Goal: Information Seeking & Learning: Learn about a topic

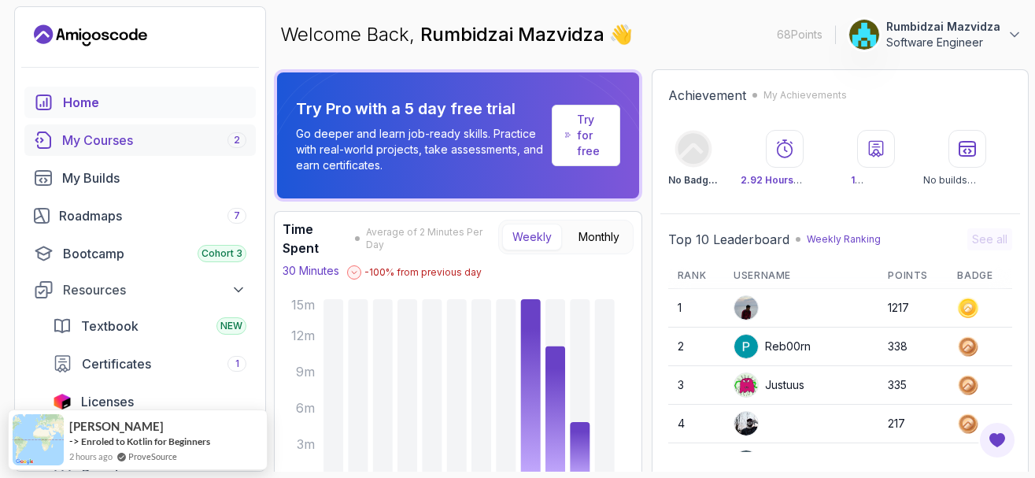
click at [114, 144] on div "My Courses 2" at bounding box center [154, 140] width 184 height 19
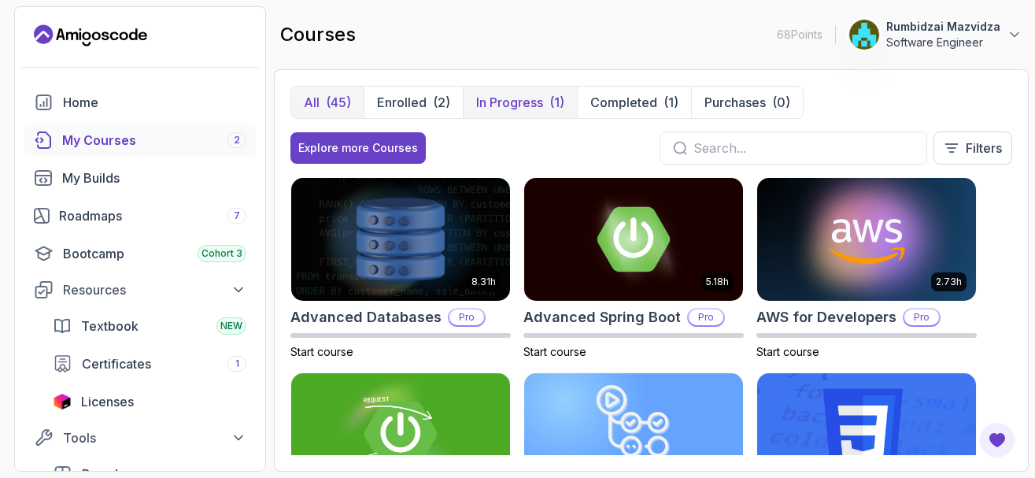
click at [528, 103] on p "In Progress" at bounding box center [509, 102] width 67 height 19
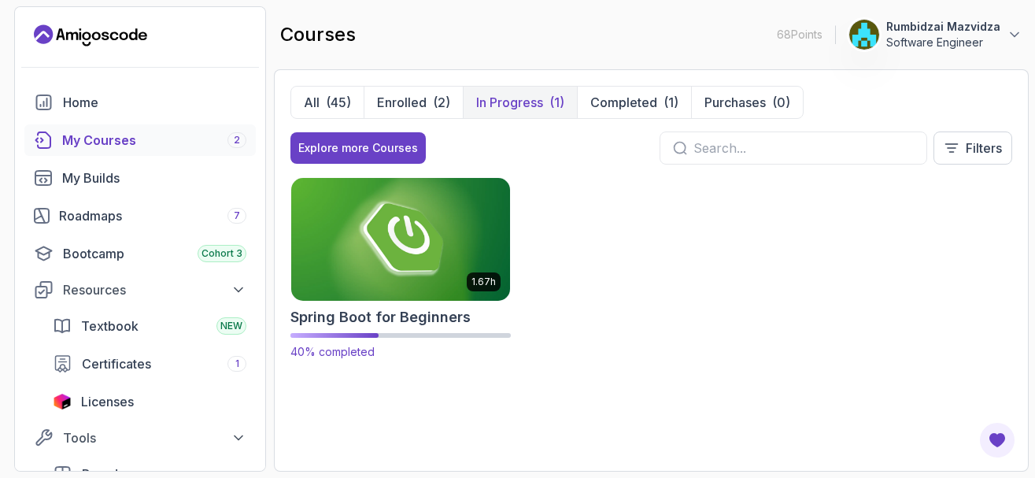
click at [405, 244] on img at bounding box center [401, 239] width 230 height 128
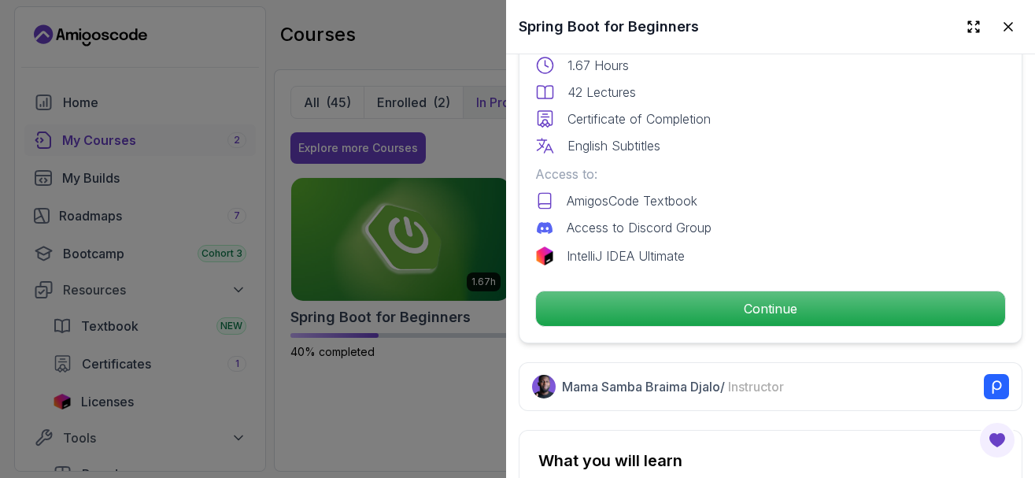
scroll to position [661, 0]
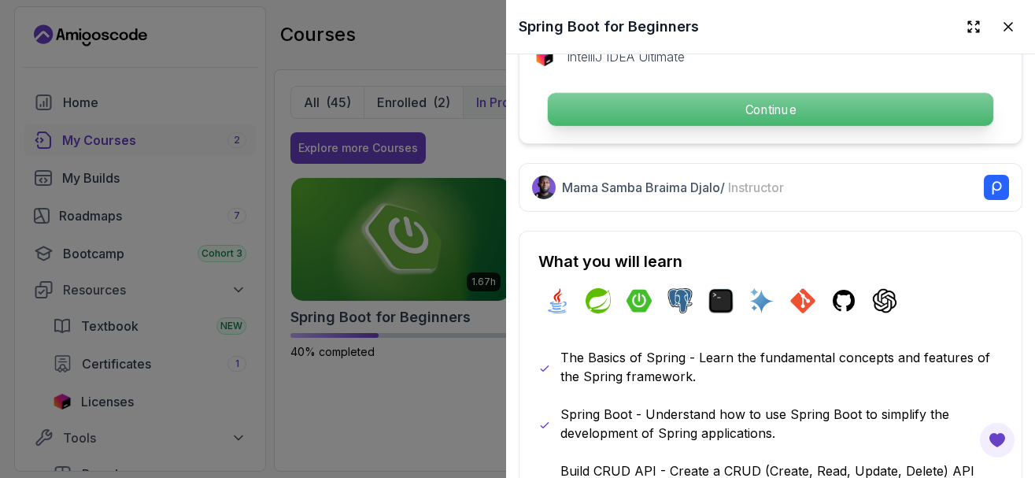
click at [639, 117] on p "Continue" at bounding box center [771, 109] width 446 height 33
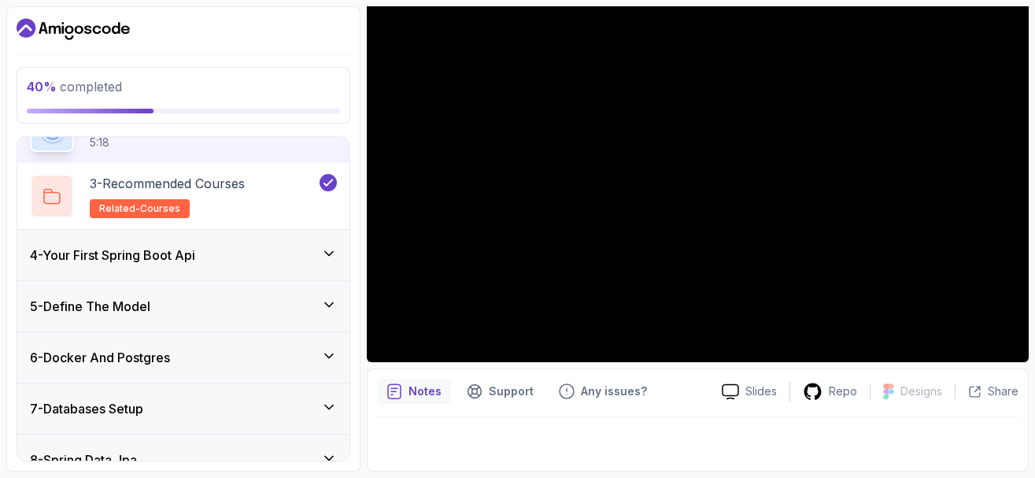
scroll to position [283, 0]
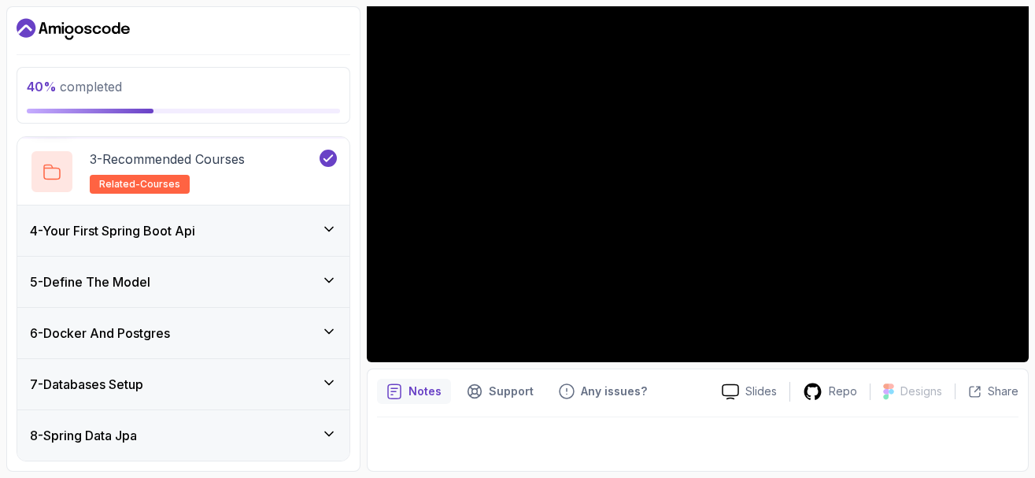
click at [331, 230] on icon at bounding box center [329, 229] width 16 height 16
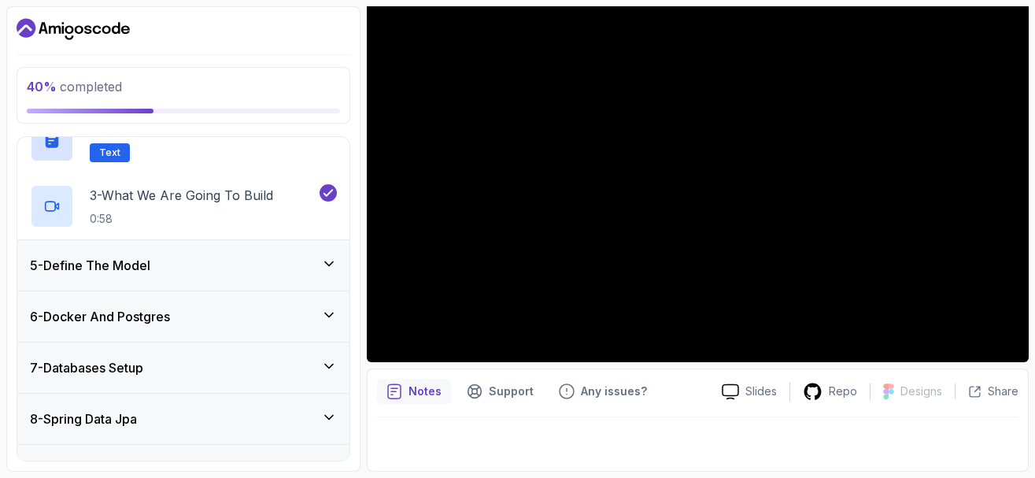
scroll to position [345, 0]
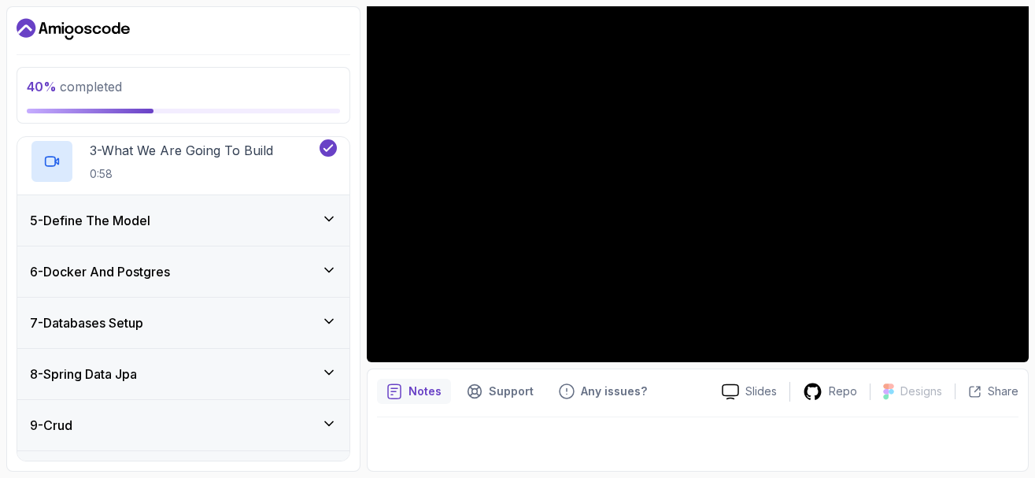
click at [323, 220] on icon at bounding box center [329, 219] width 16 height 16
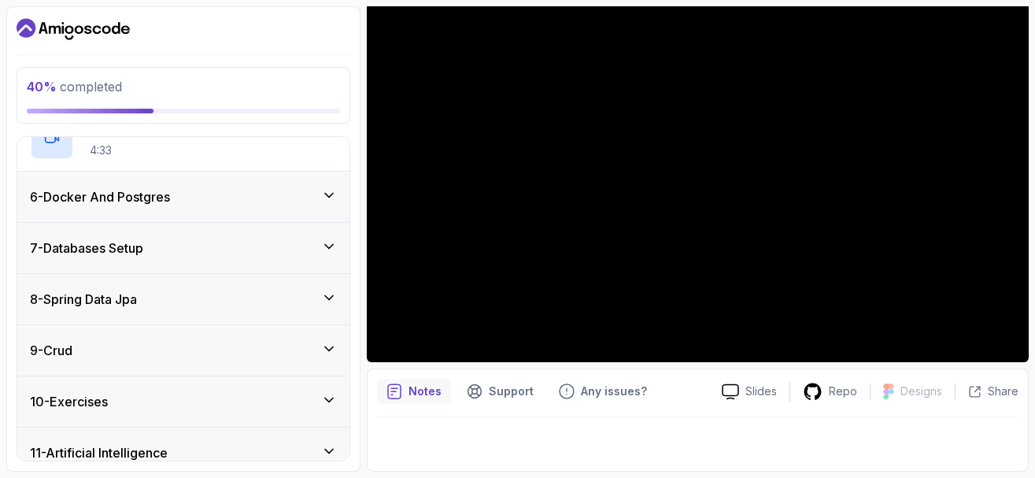
scroll to position [328, 0]
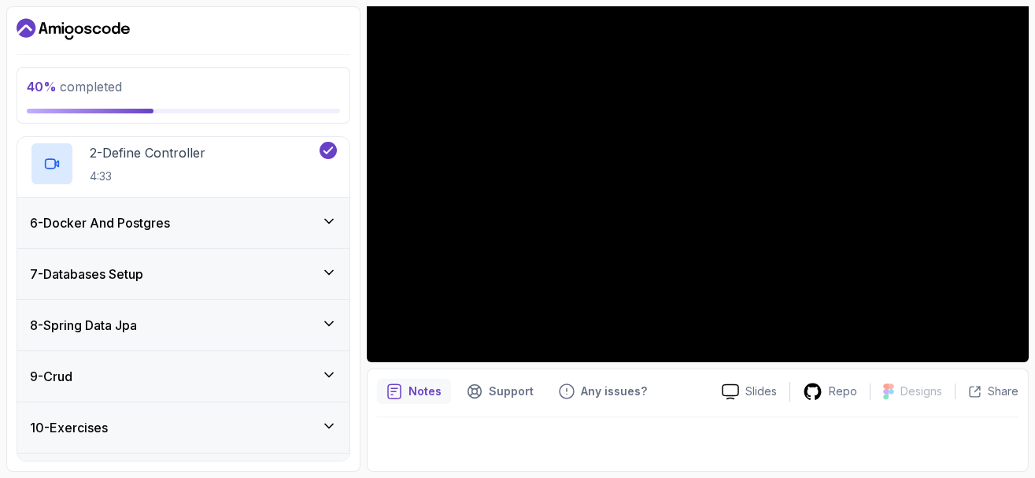
click at [328, 220] on icon at bounding box center [329, 221] width 16 height 16
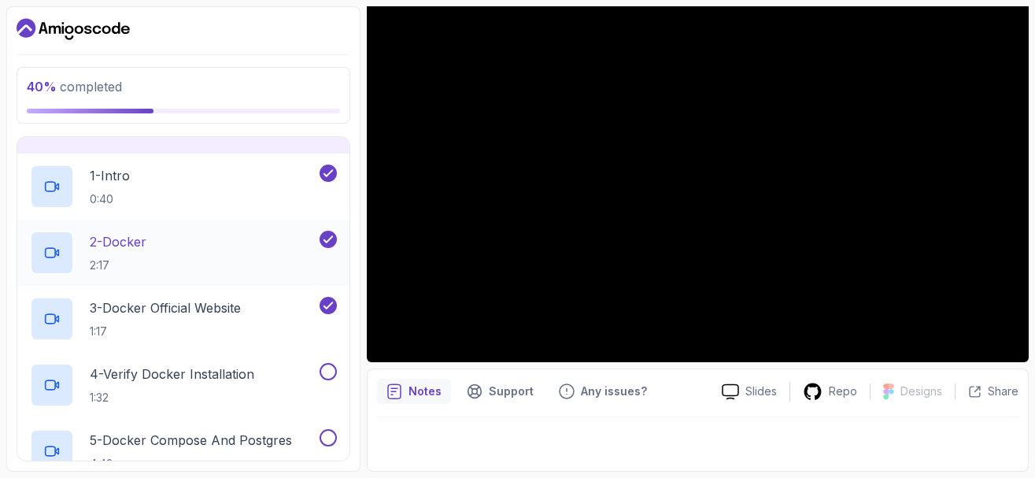
scroll to position [384, 0]
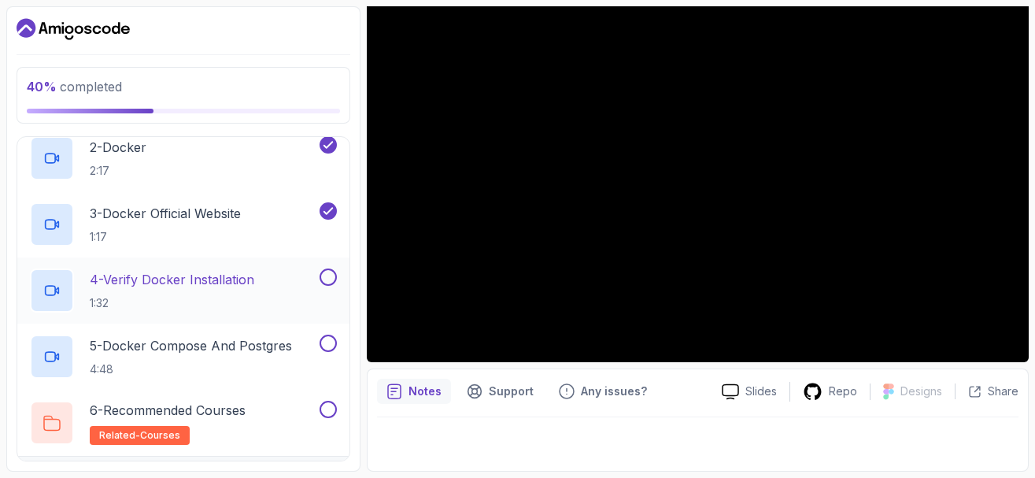
click at [254, 277] on p "4 - Verify Docker Installation" at bounding box center [172, 279] width 165 height 19
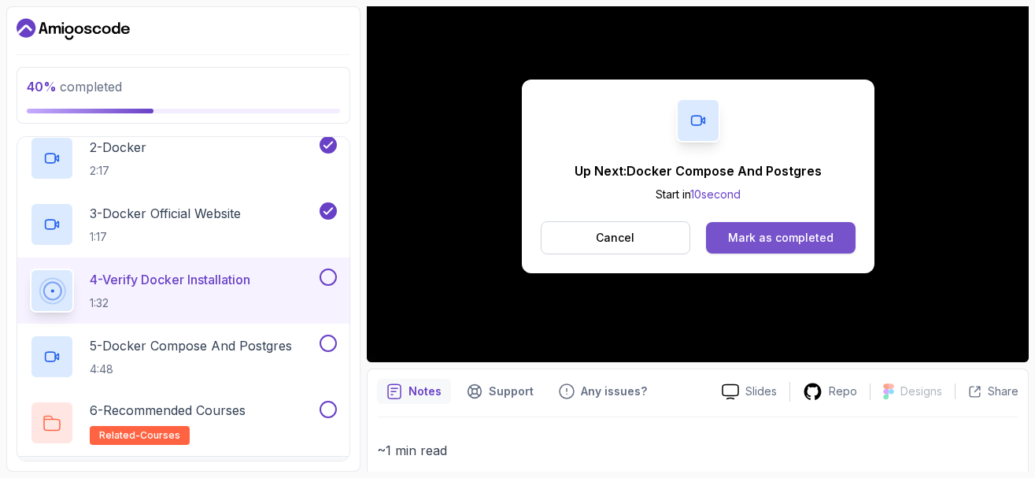
click at [757, 236] on div "Mark as completed" at bounding box center [780, 238] width 105 height 16
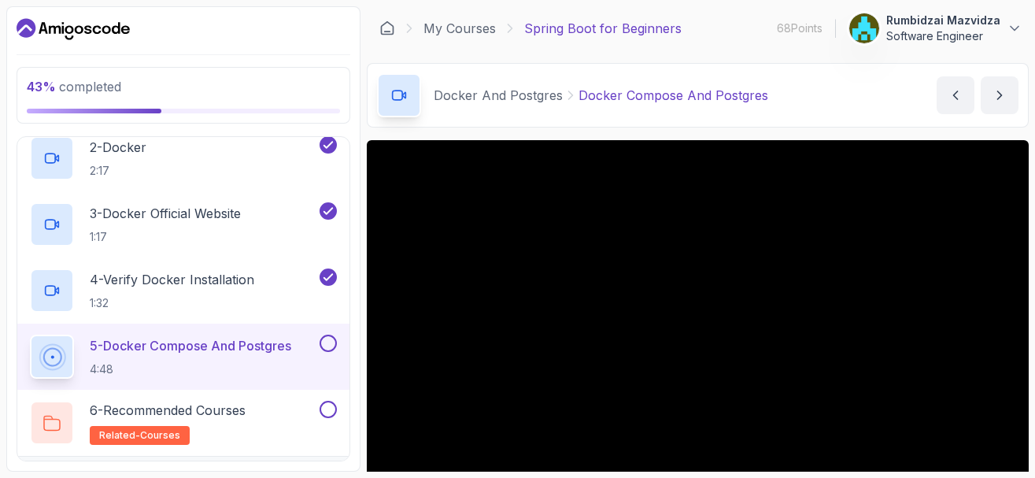
click at [615, 97] on p "Docker Compose And Postgres" at bounding box center [674, 95] width 190 height 19
click at [513, 97] on p "Docker And Postgres" at bounding box center [498, 95] width 129 height 19
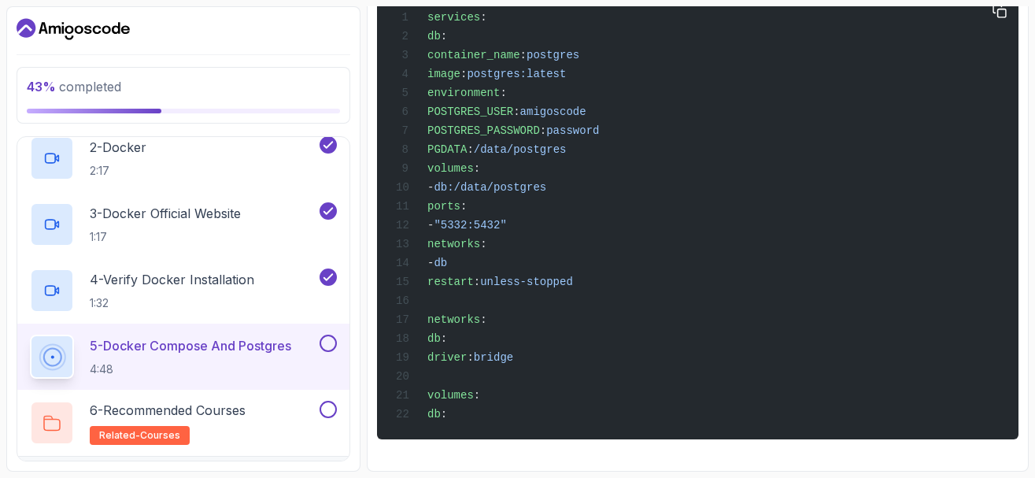
scroll to position [278, 0]
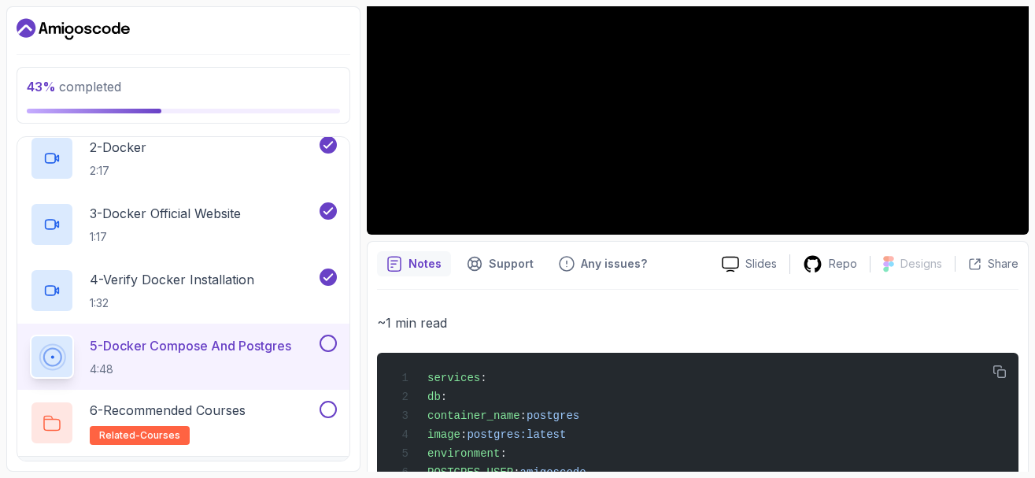
click at [427, 270] on p "Notes" at bounding box center [425, 264] width 33 height 16
click at [424, 262] on p "Notes" at bounding box center [425, 264] width 33 height 16
click at [738, 263] on icon at bounding box center [731, 264] width 16 height 14
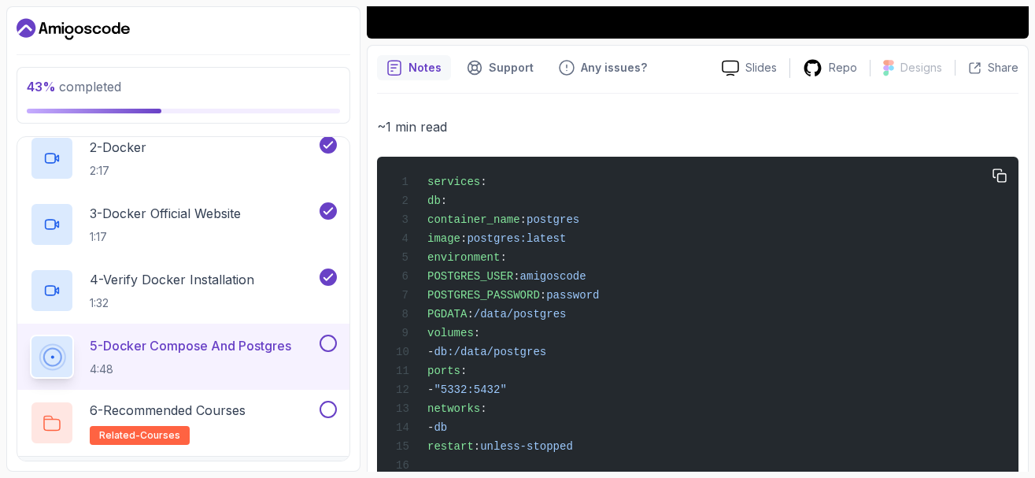
scroll to position [467, 0]
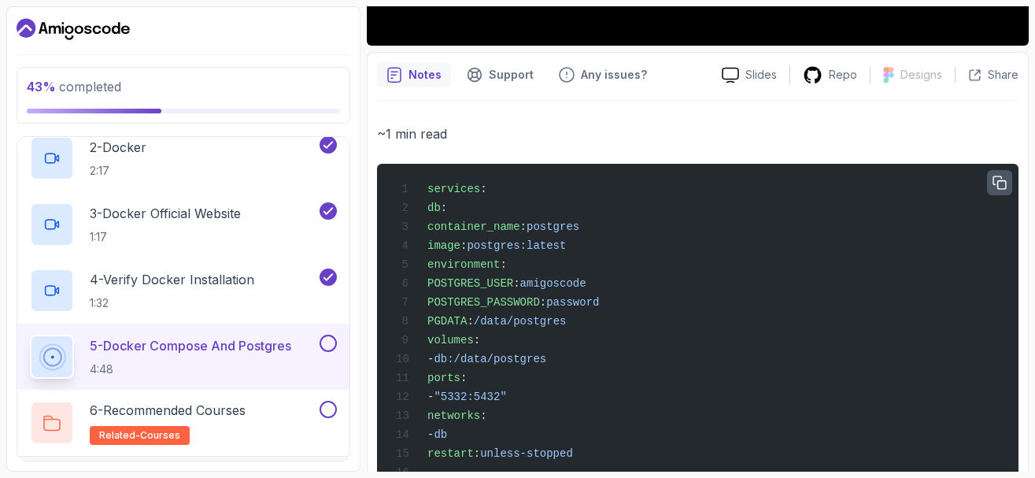
click at [998, 181] on icon "button" at bounding box center [1000, 182] width 13 height 13
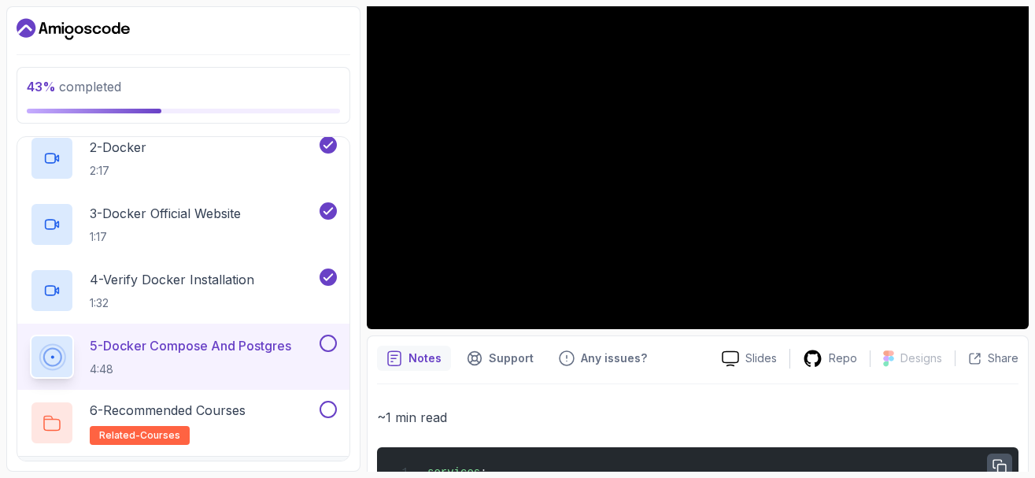
scroll to position [89, 0]
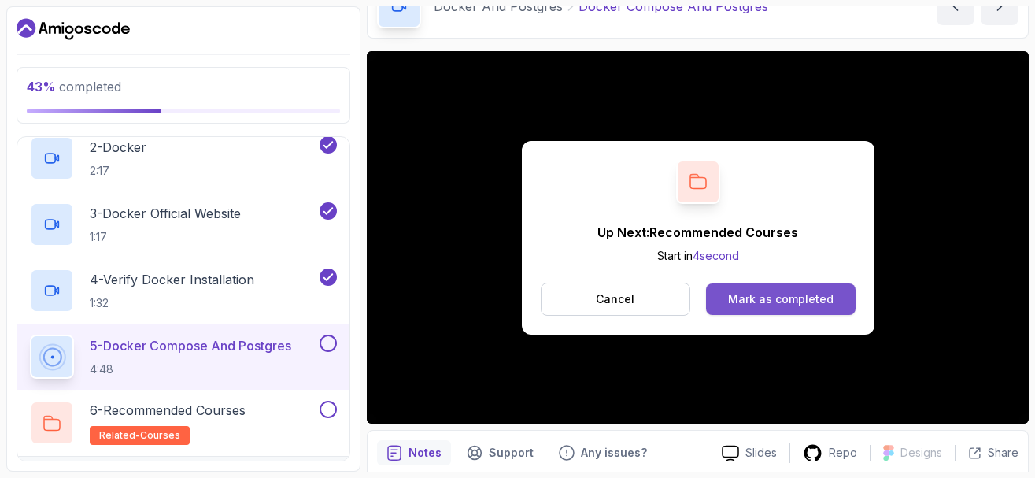
click at [739, 299] on div "Mark as completed" at bounding box center [780, 299] width 105 height 16
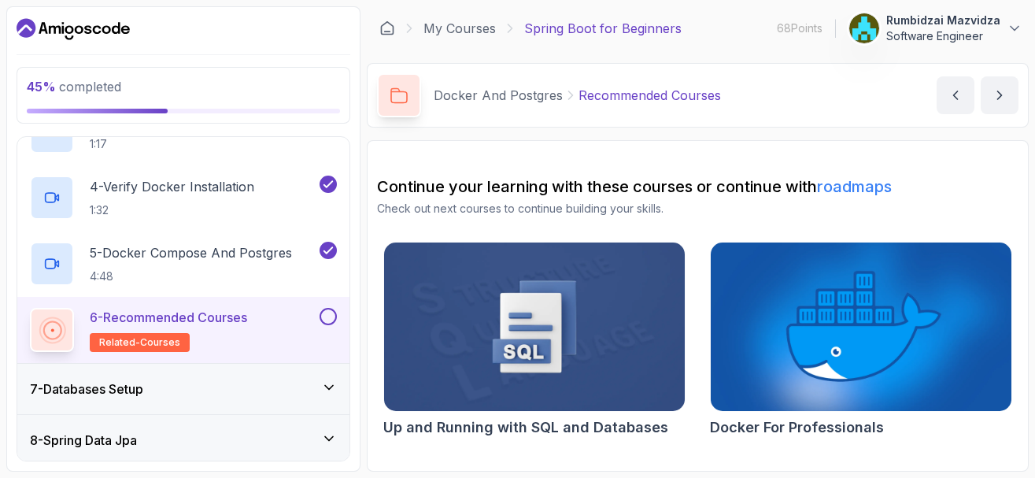
scroll to position [573, 0]
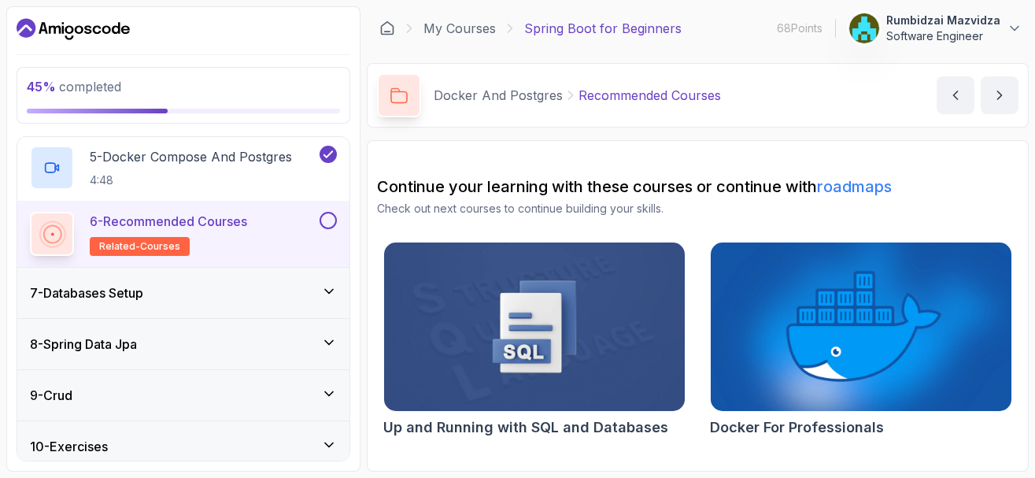
click at [328, 220] on button at bounding box center [328, 220] width 17 height 17
click at [331, 291] on icon at bounding box center [329, 291] width 16 height 16
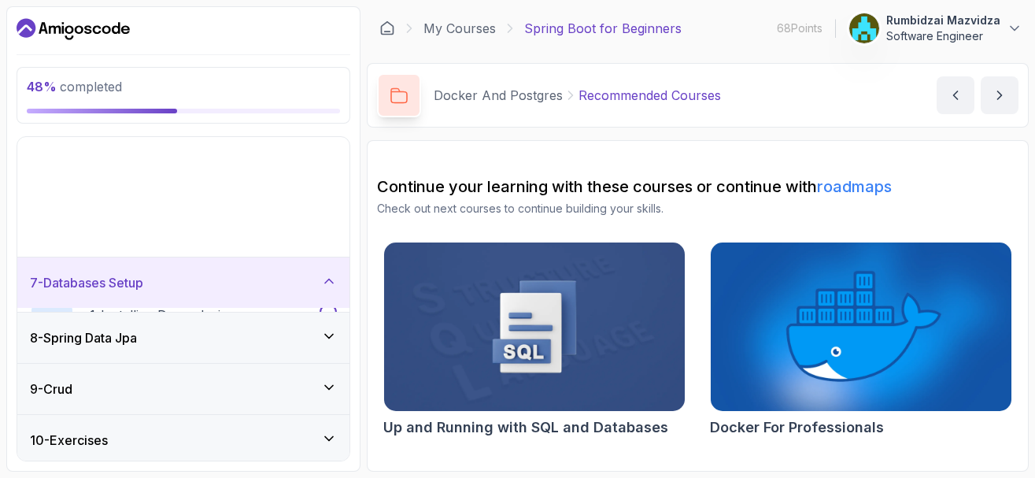
scroll to position [291, 0]
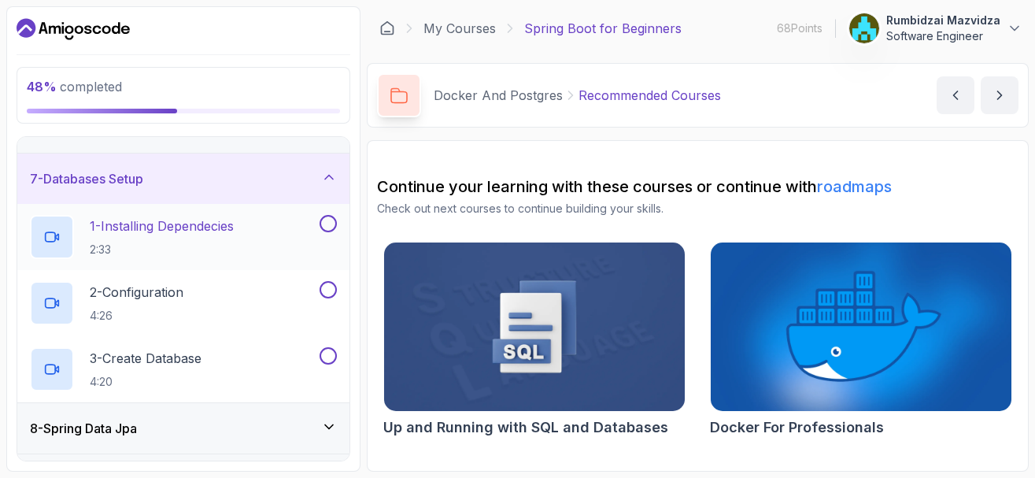
click at [328, 231] on button at bounding box center [328, 223] width 17 height 17
click at [264, 223] on div "1 - Installing Dependecies 2:33" at bounding box center [173, 237] width 287 height 44
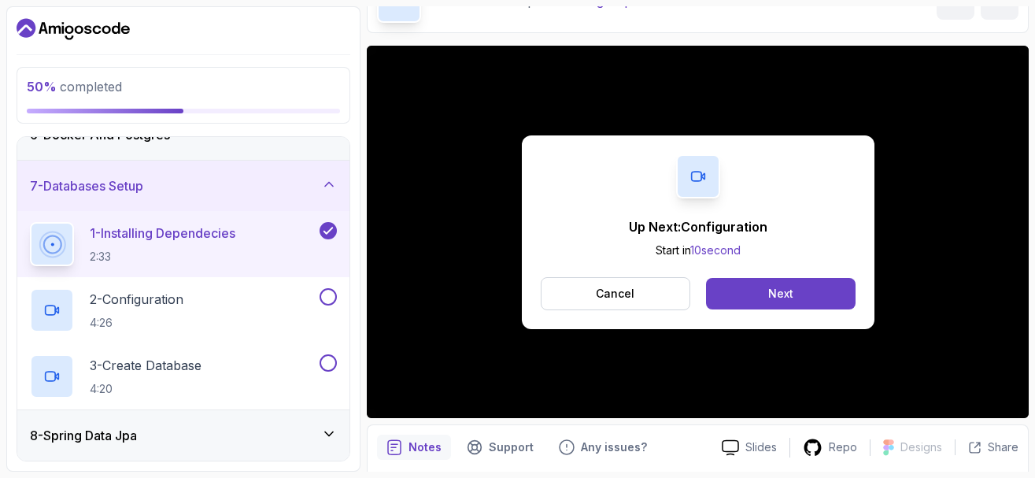
scroll to position [420, 0]
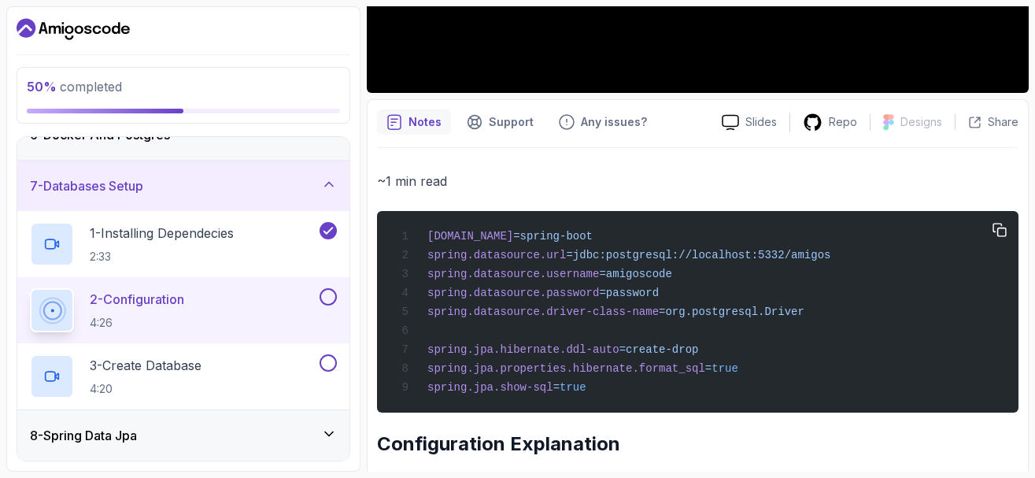
click at [638, 313] on span "spring.datasource.driver-class-name" at bounding box center [542, 311] width 231 height 13
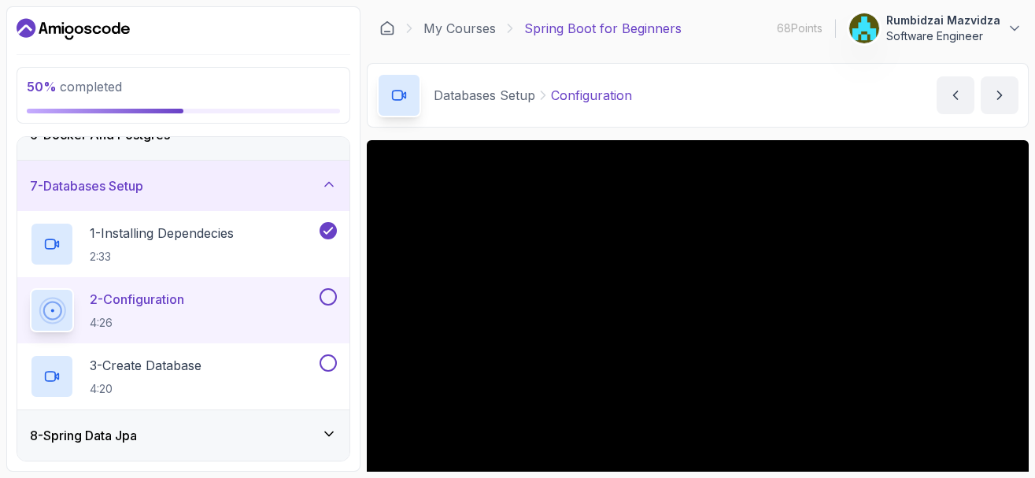
scroll to position [94, 0]
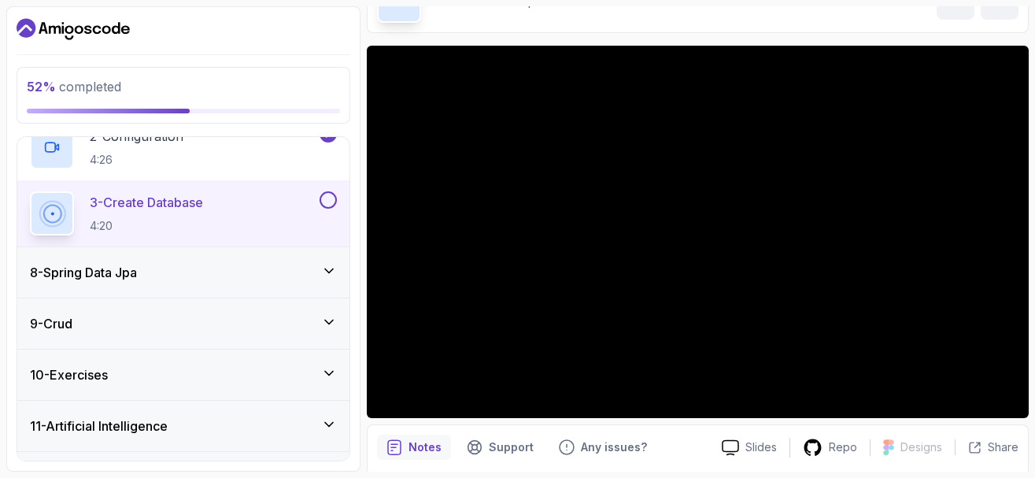
scroll to position [472, 0]
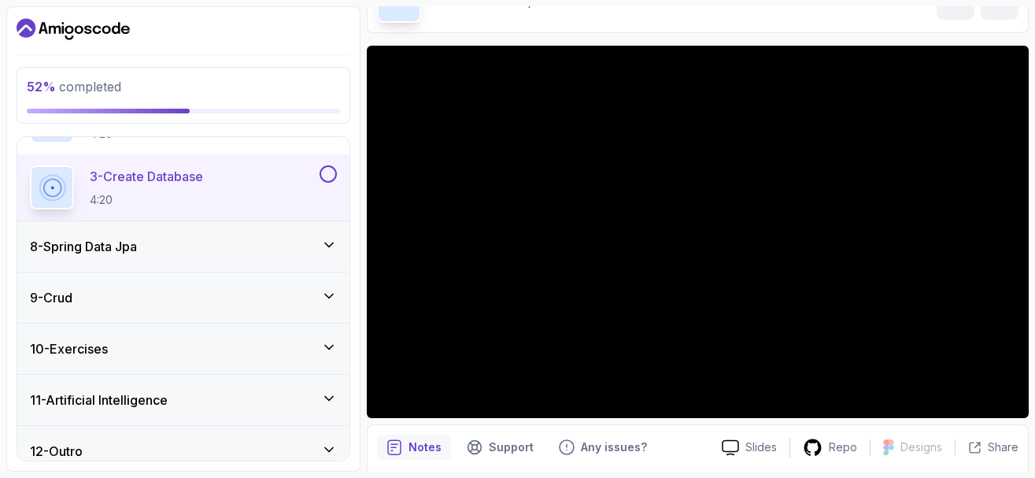
click at [328, 245] on icon at bounding box center [329, 245] width 8 height 4
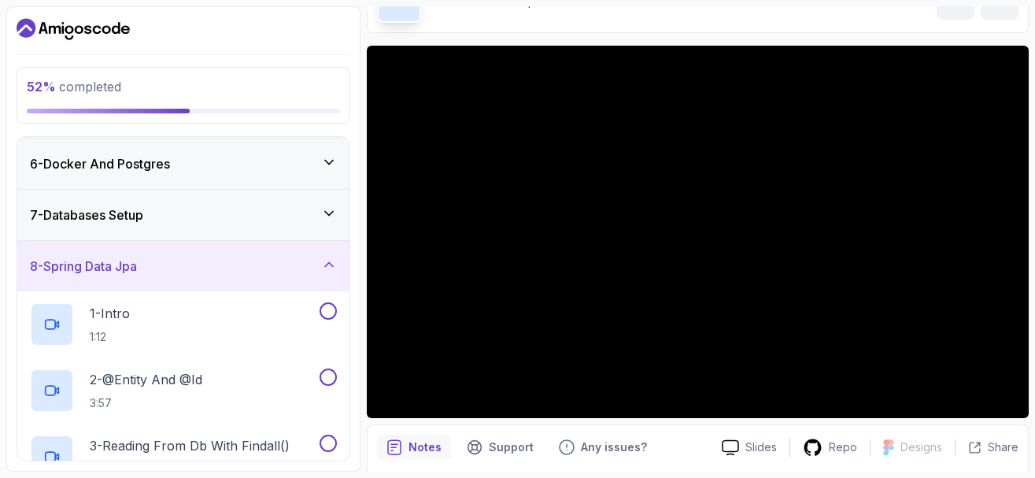
scroll to position [176, 0]
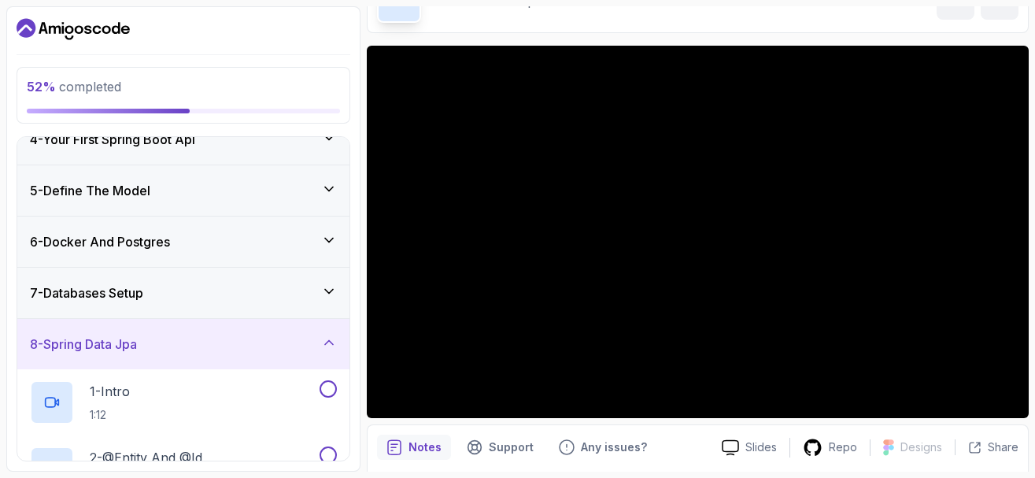
click at [323, 291] on icon at bounding box center [329, 291] width 16 height 16
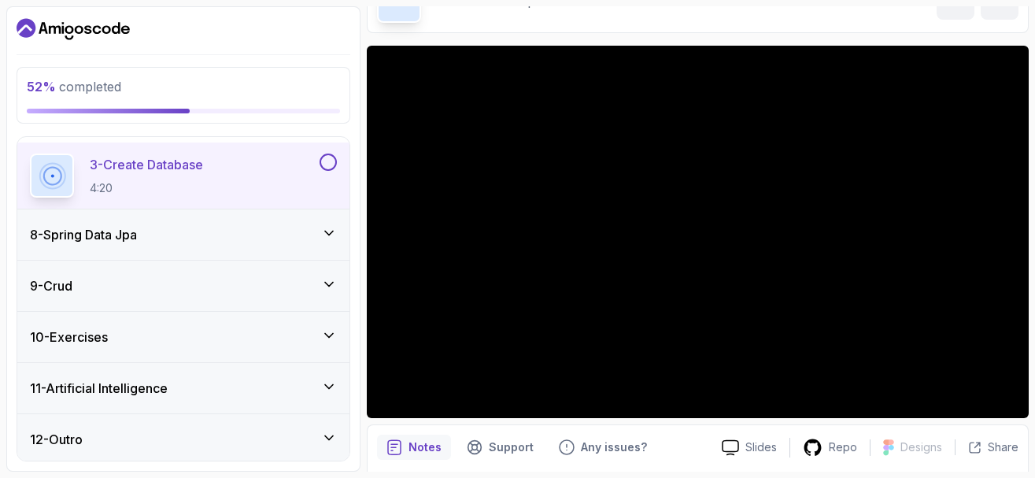
scroll to position [488, 0]
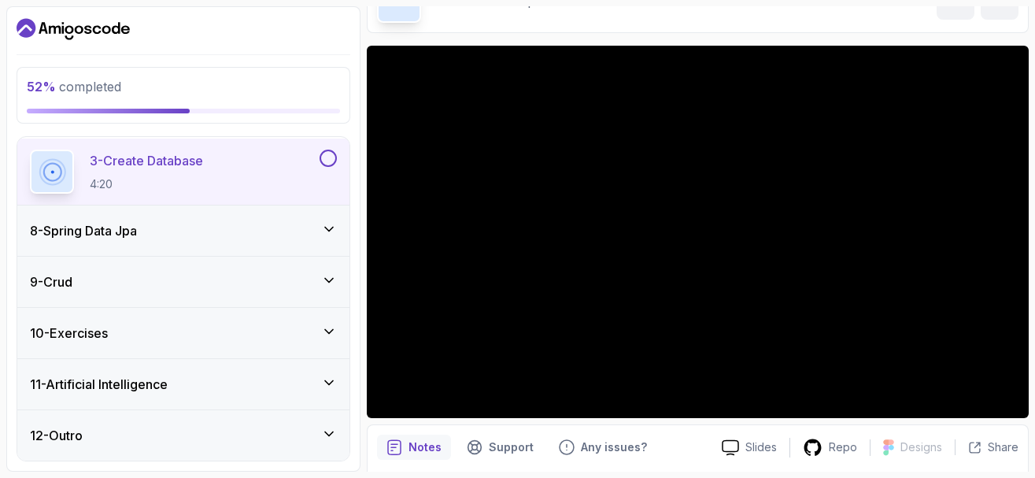
click at [331, 383] on icon at bounding box center [329, 383] width 8 height 4
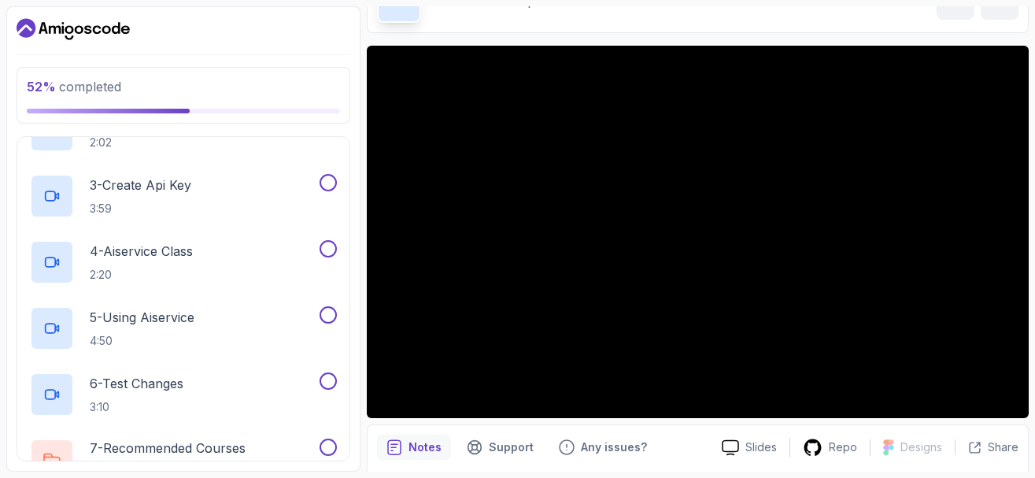
scroll to position [753, 0]
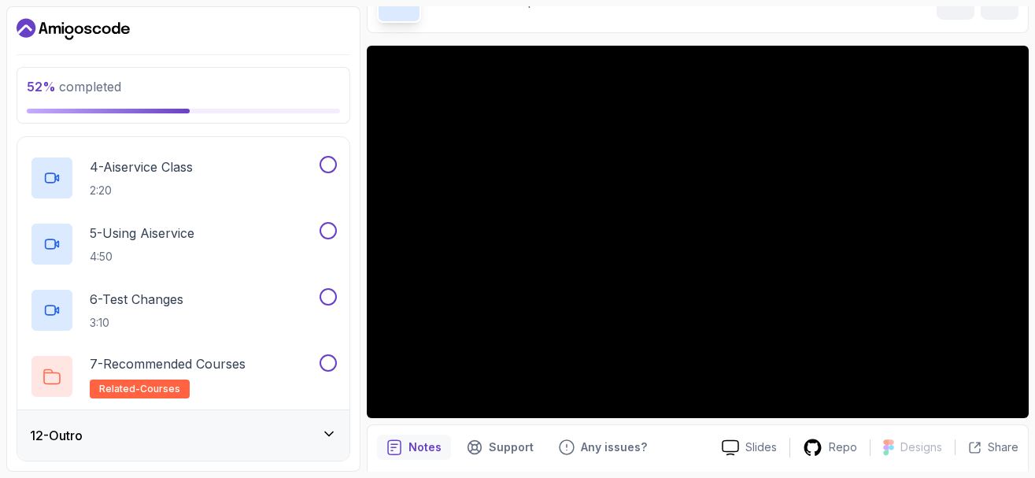
click at [325, 434] on icon at bounding box center [329, 434] width 16 height 16
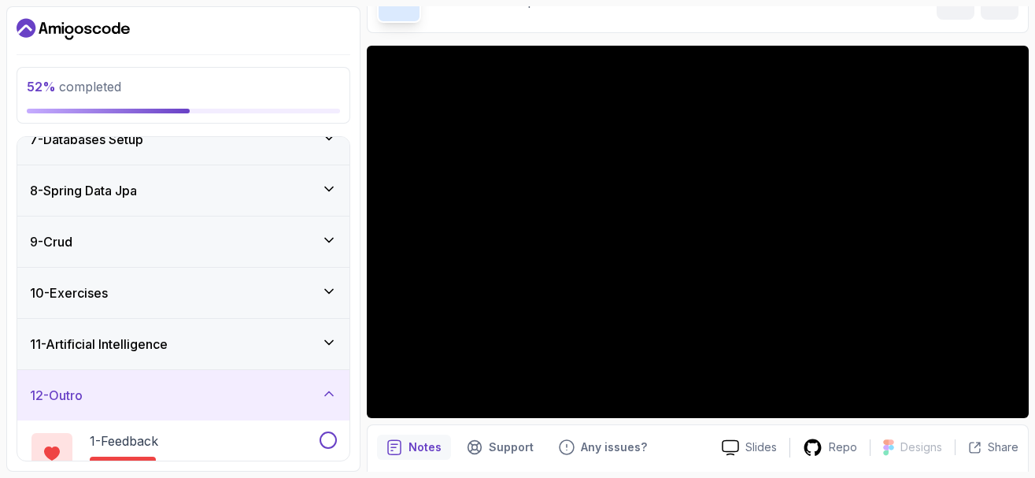
scroll to position [339, 0]
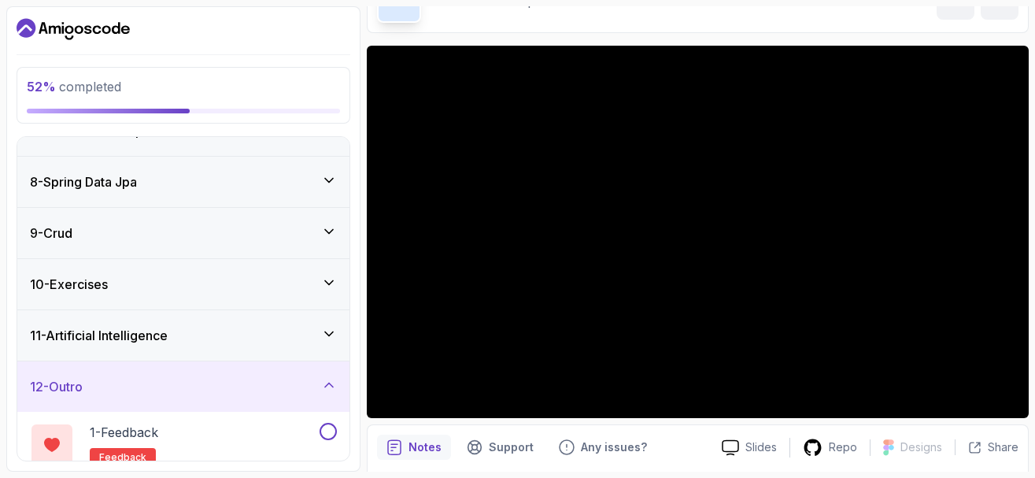
click at [328, 187] on icon at bounding box center [329, 180] width 16 height 16
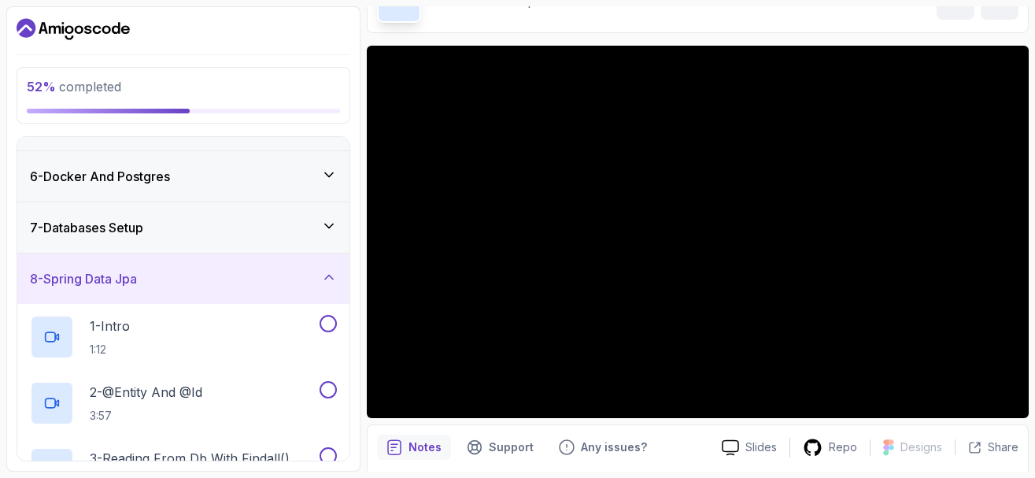
scroll to position [277, 0]
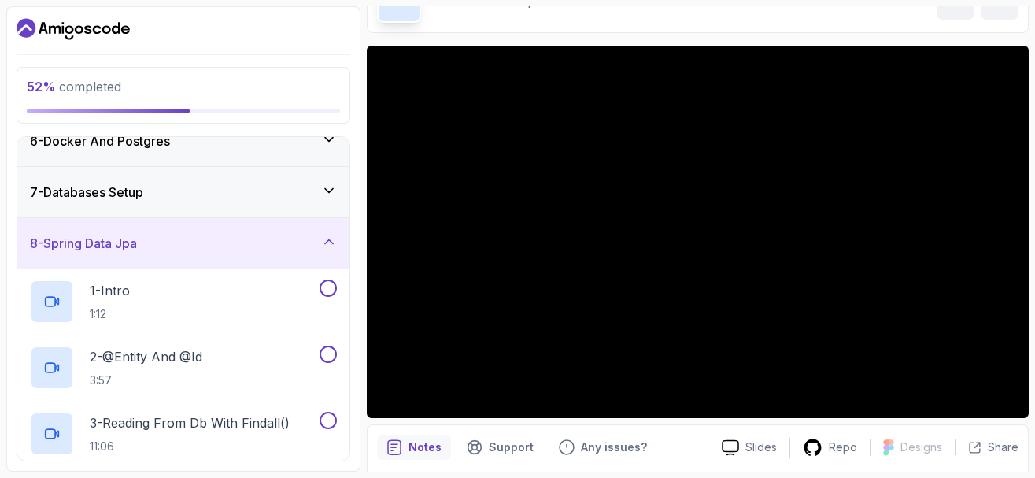
click at [328, 247] on icon at bounding box center [329, 242] width 16 height 16
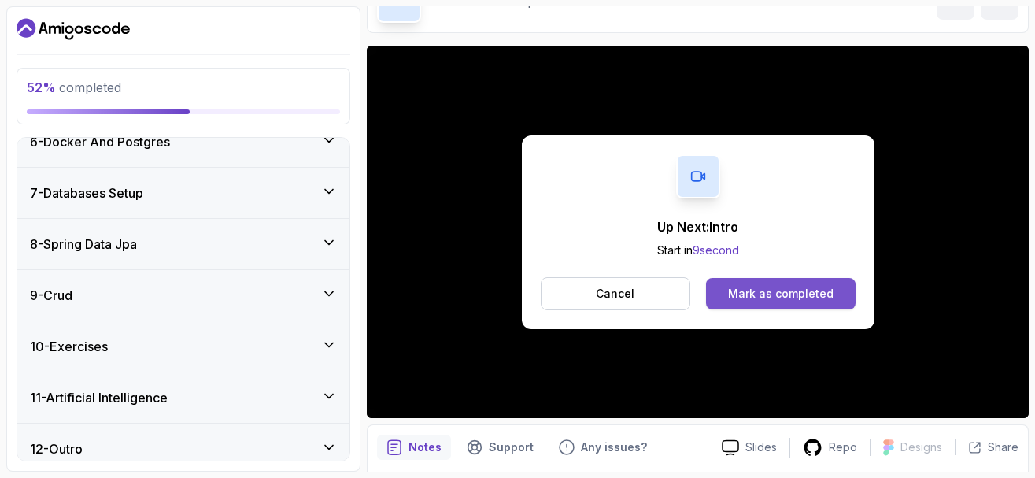
click at [776, 297] on div "Mark as completed" at bounding box center [780, 294] width 105 height 16
